Goal: Register for event/course

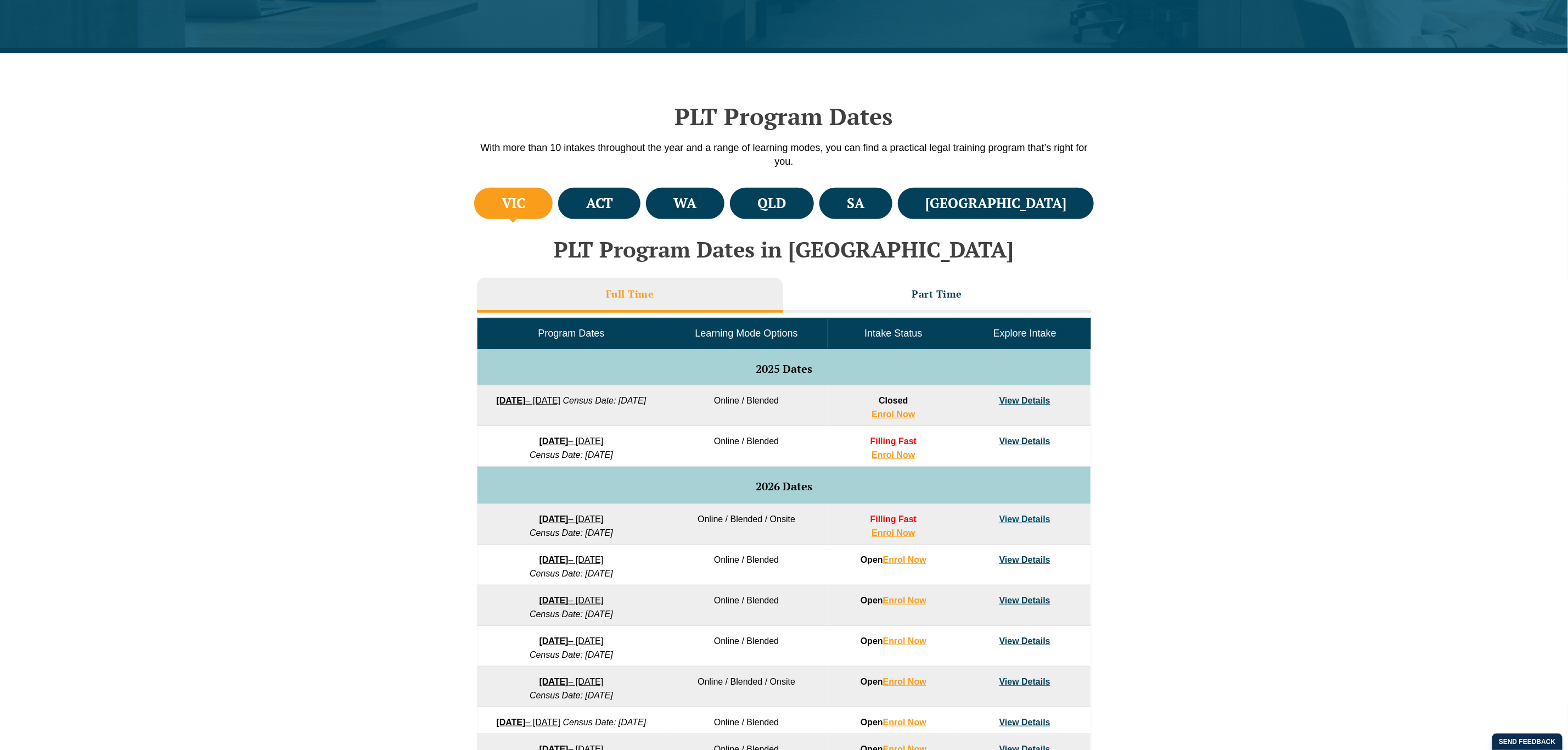
drag, startPoint x: 575, startPoint y: 522, endPoint x: 569, endPoint y: 522, distance: 6.0
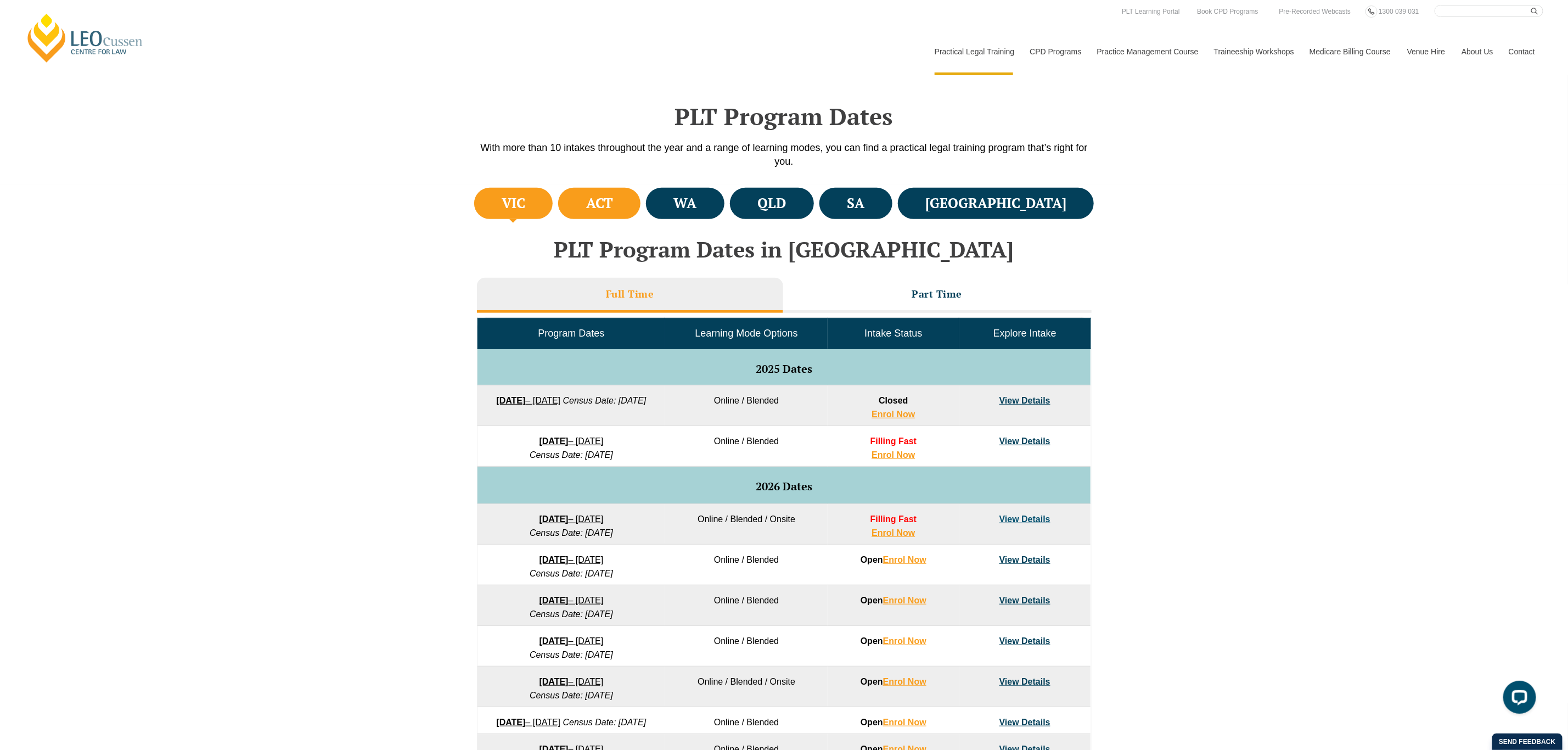
click at [613, 199] on h4 "ACT" at bounding box center [600, 203] width 27 height 18
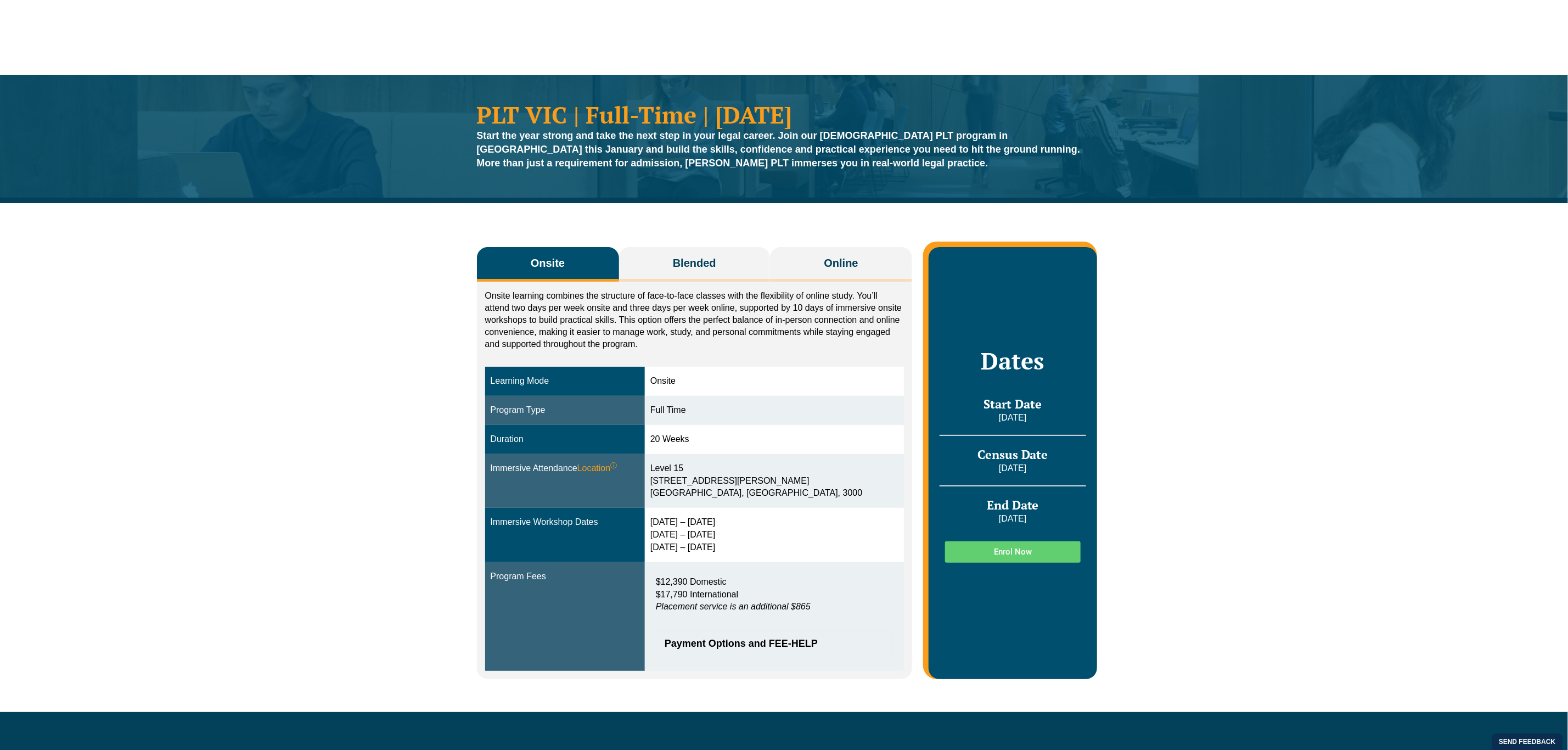
drag, startPoint x: 0, startPoint y: 0, endPoint x: 1021, endPoint y: 550, distance: 1159.7
click at [1021, 550] on span "Enrol Now" at bounding box center [1013, 552] width 38 height 9
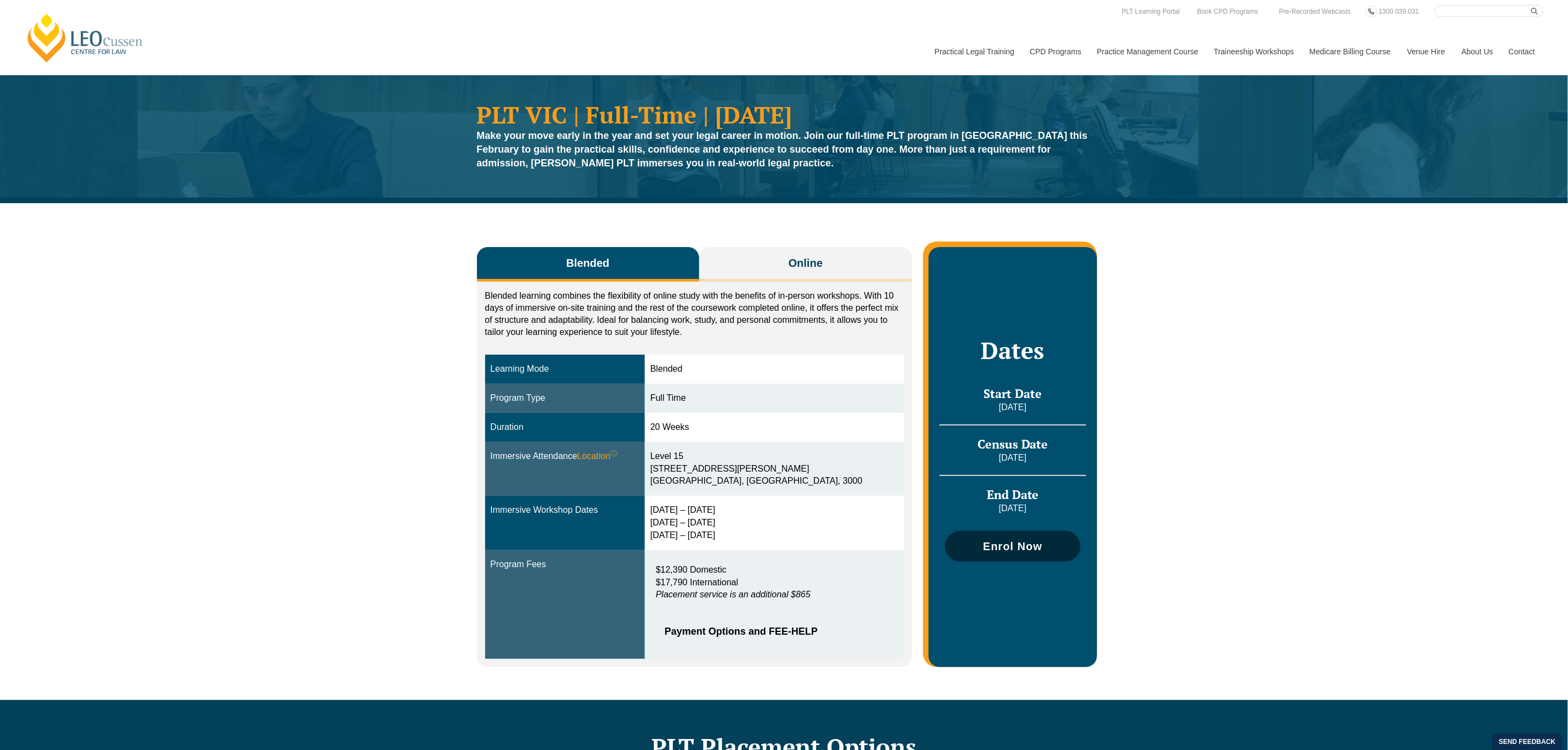
click at [975, 541] on span "Enrol Now" at bounding box center [1013, 546] width 124 height 11
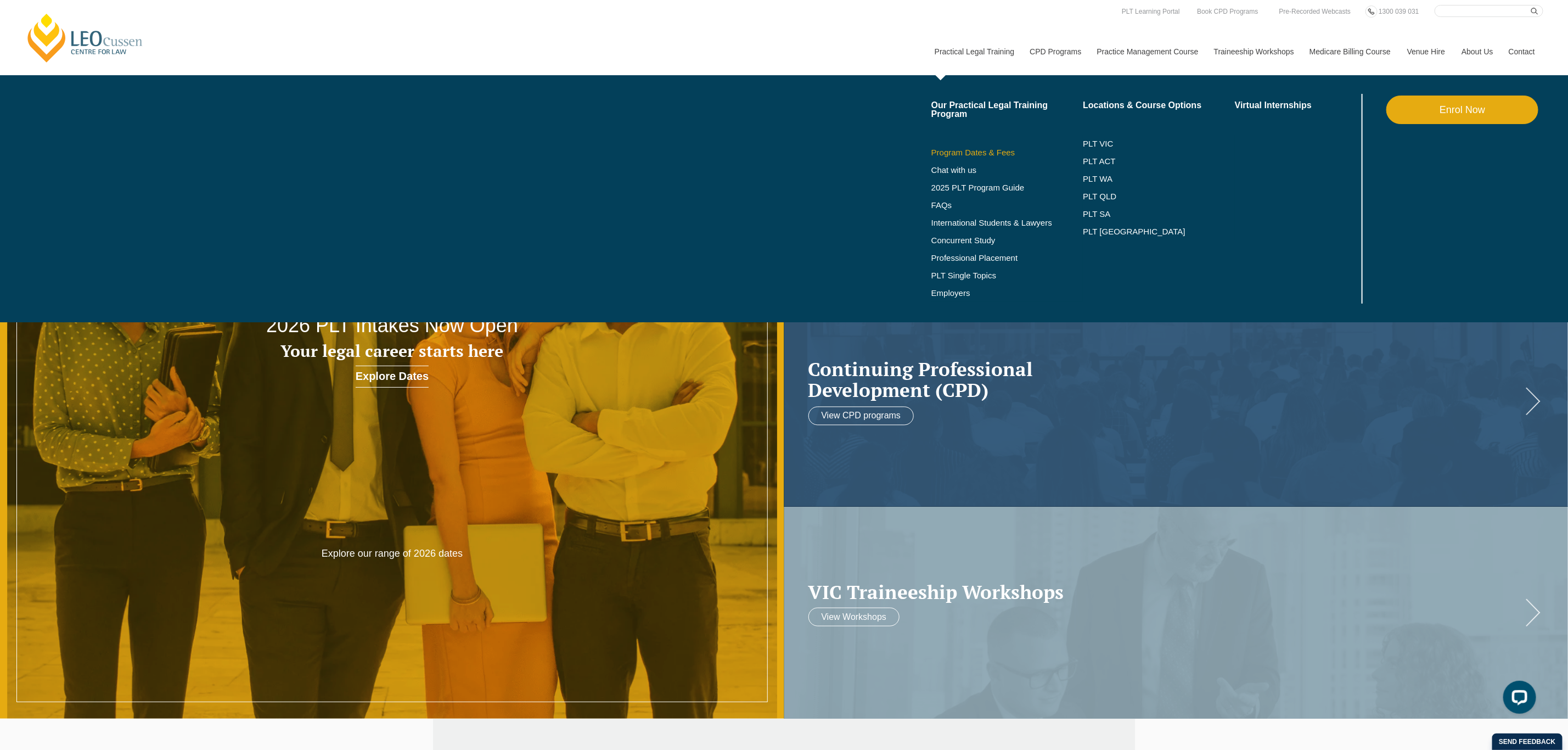
click at [991, 150] on link "Program Dates & Fees" at bounding box center [1007, 152] width 152 height 9
